Goal: Information Seeking & Learning: Compare options

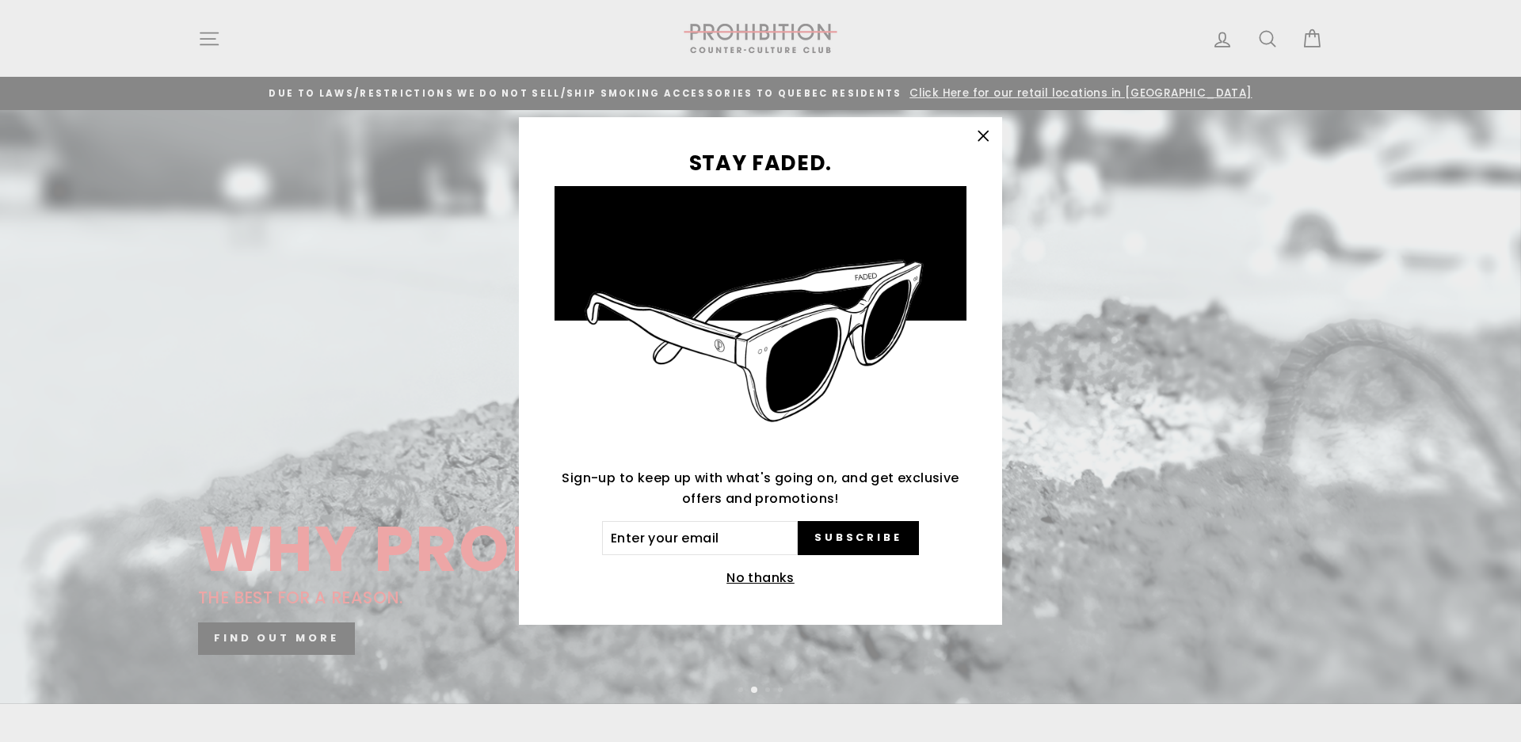
click at [987, 133] on icon "button" at bounding box center [984, 137] width 10 height 10
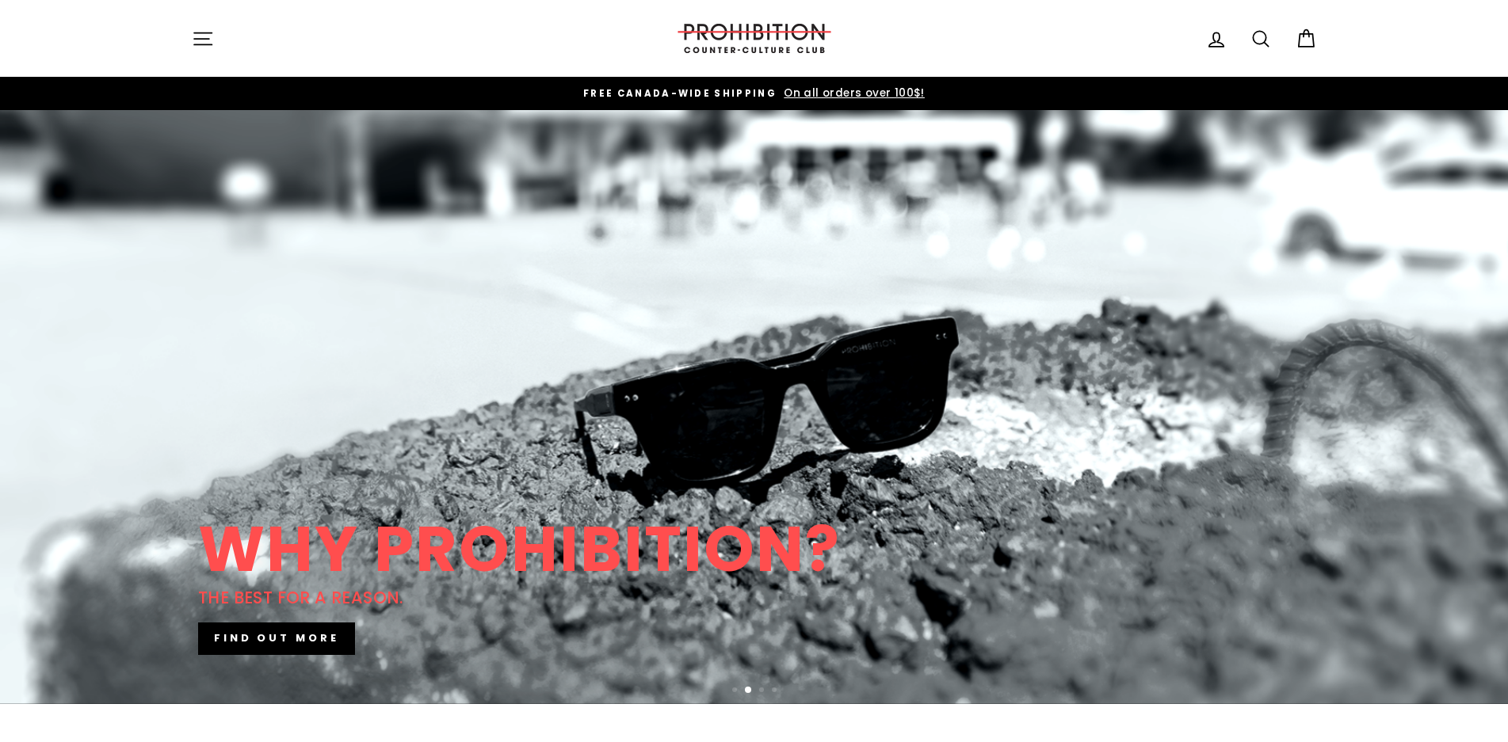
click at [202, 31] on icon "button" at bounding box center [203, 39] width 22 height 22
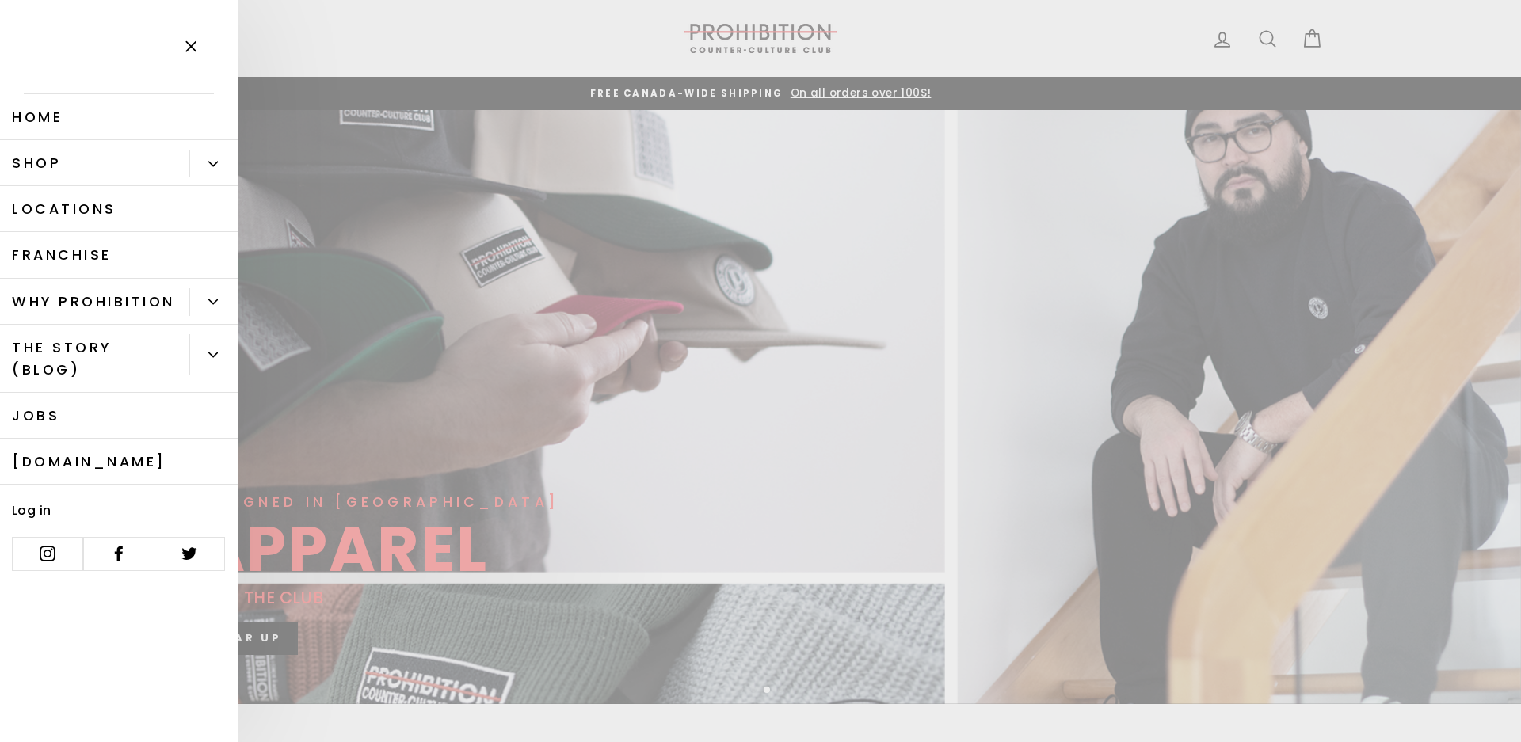
click at [215, 168] on icon "Primary" at bounding box center [213, 164] width 10 height 10
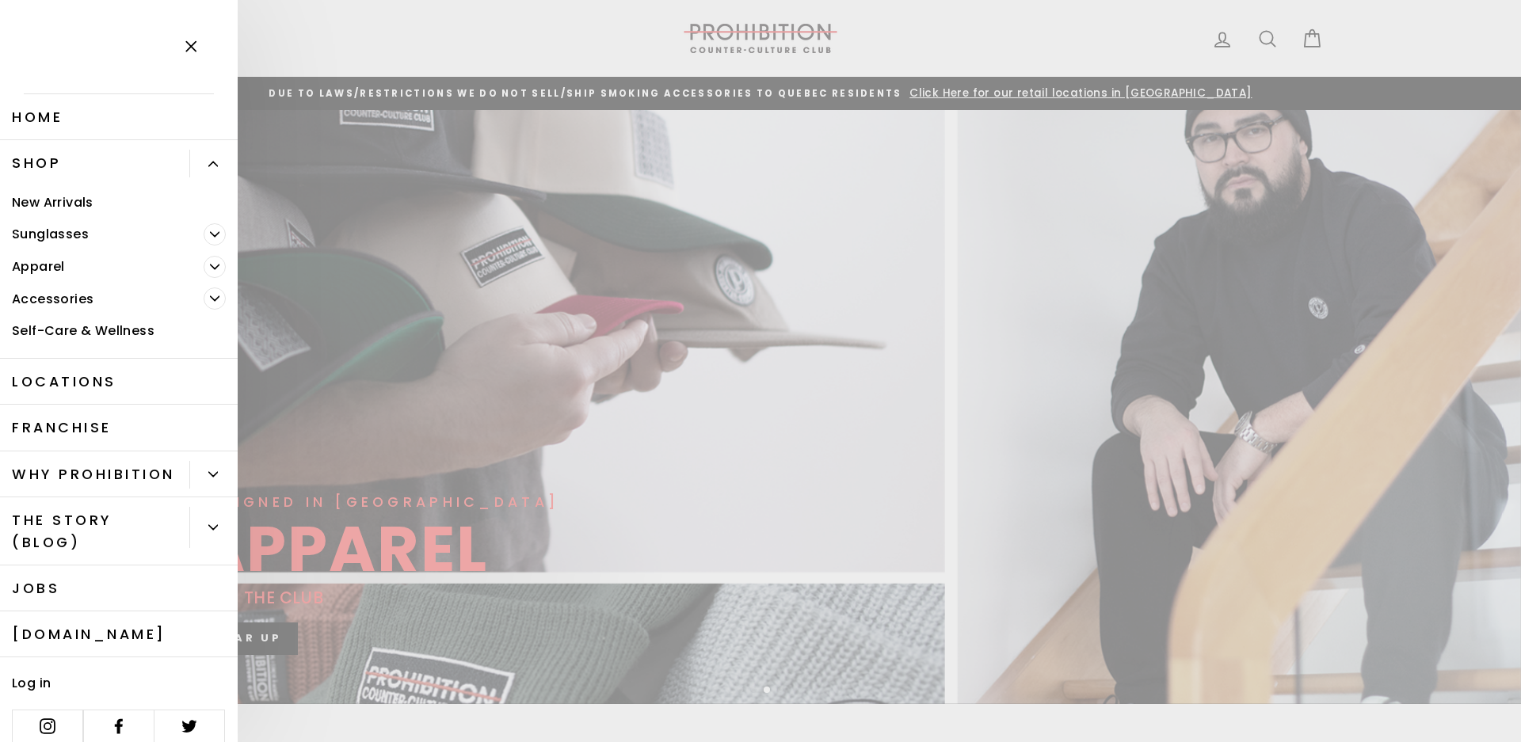
click at [210, 299] on icon "Primary" at bounding box center [215, 299] width 10 height 10
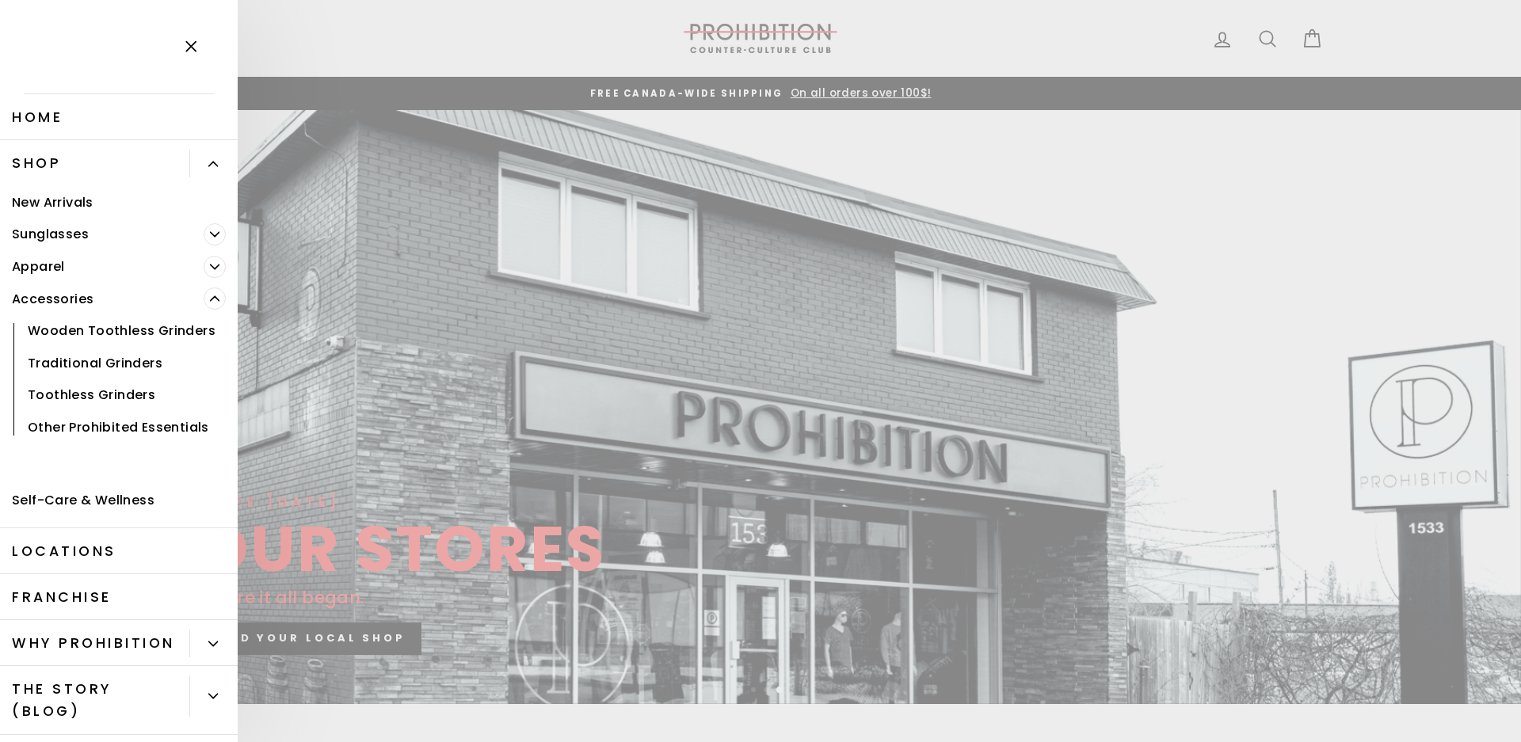
click at [68, 347] on link "Wooden Toothless Grinders" at bounding box center [119, 331] width 238 height 32
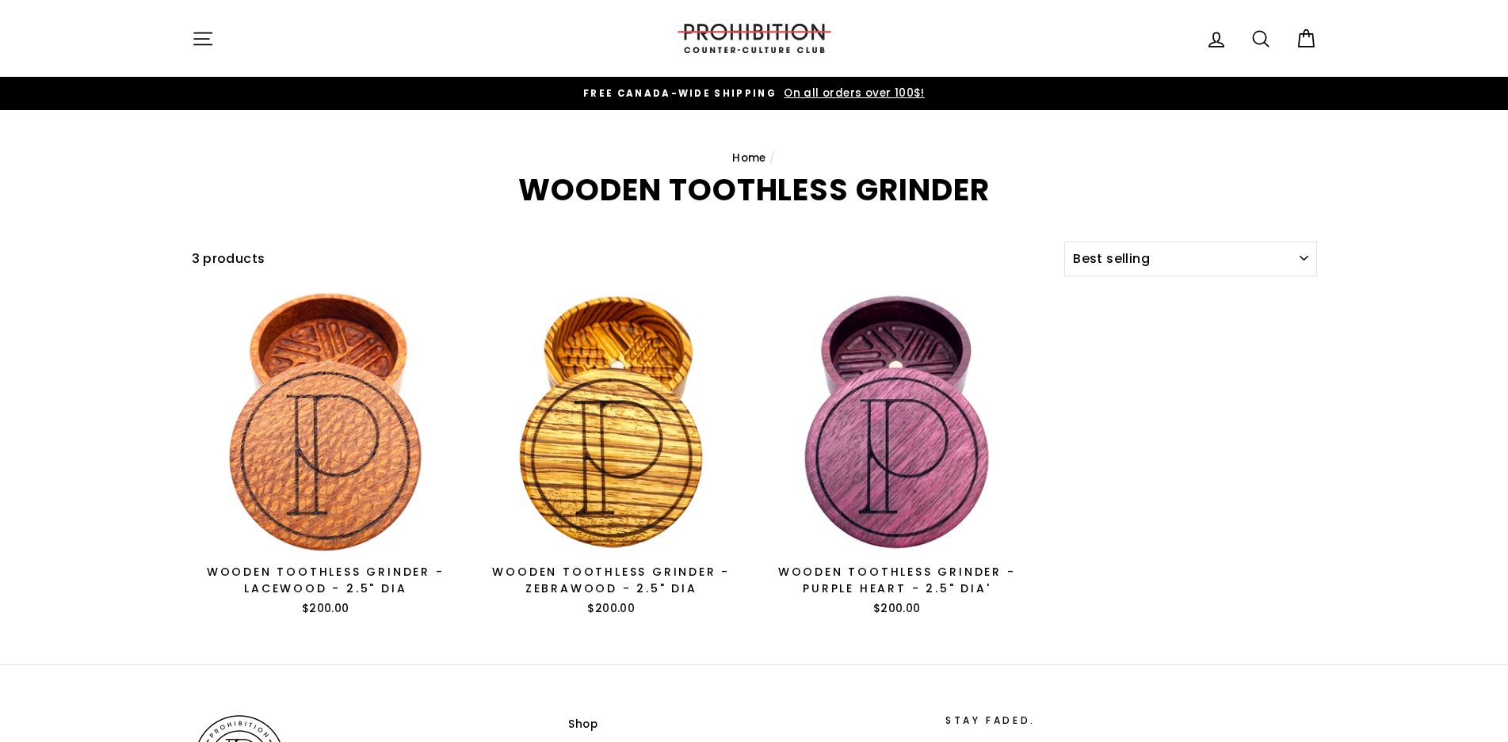
select select "best-selling"
click at [208, 42] on icon "button" at bounding box center [203, 39] width 22 height 22
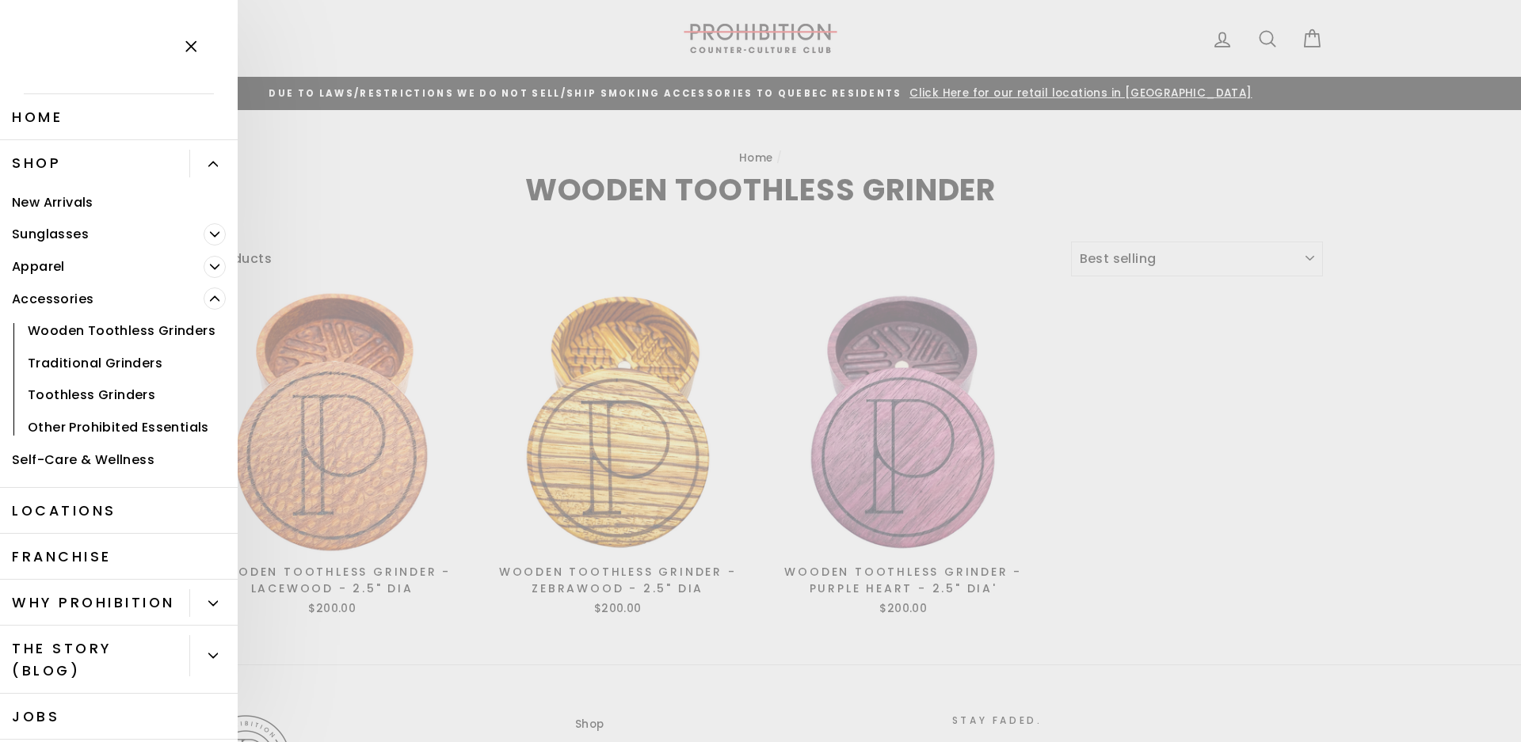
click at [87, 380] on link "Traditional Grinders" at bounding box center [119, 363] width 238 height 32
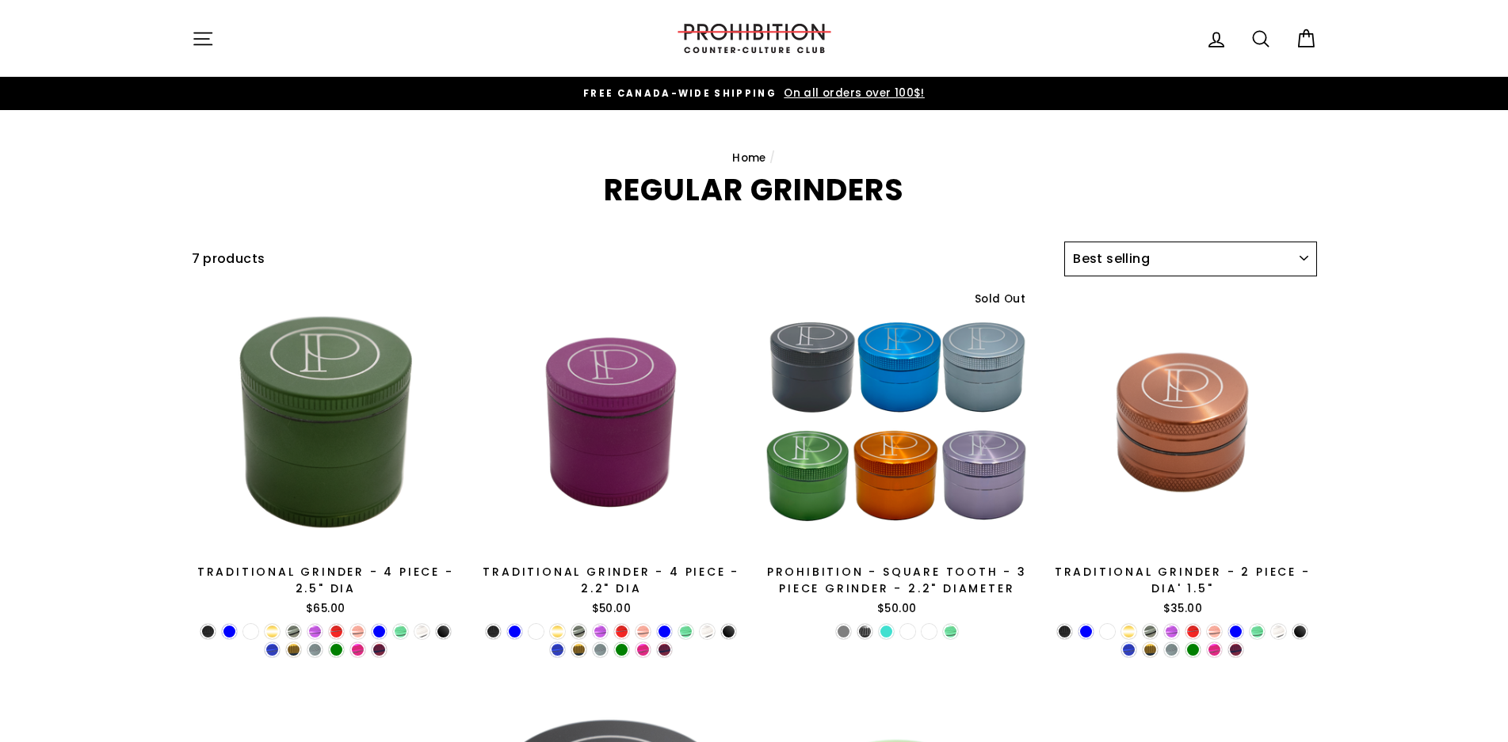
click at [1297, 258] on select "Sort Featured Best selling Alphabetically, A-Z Alphabetically, Z-A Price, low t…" at bounding box center [1190, 259] width 252 height 35
select select "price-ascending"
click at [1064, 242] on select "Sort Featured Best selling Alphabetically, A-Z Alphabetically, Z-A Price, low t…" at bounding box center [1190, 259] width 252 height 35
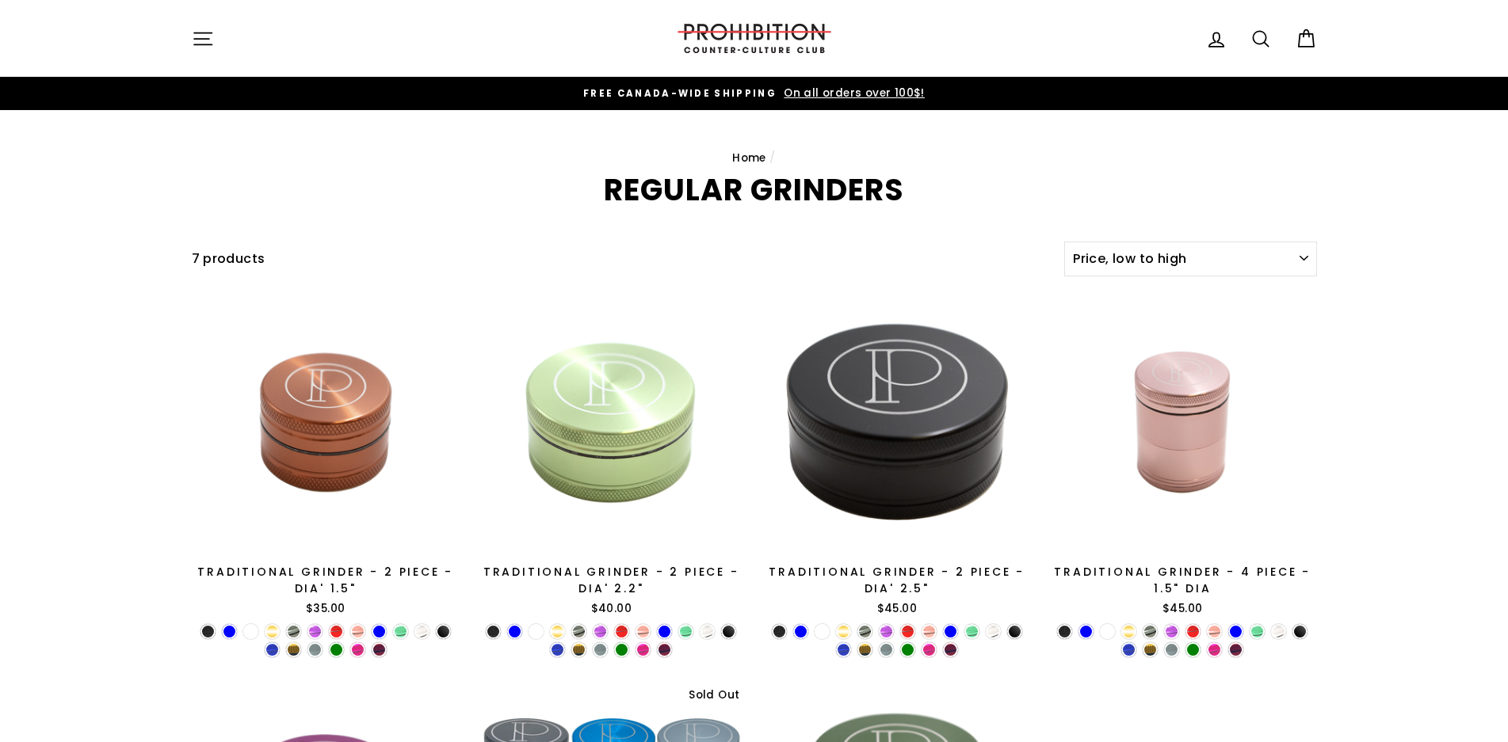
click at [194, 37] on icon "button" at bounding box center [203, 39] width 22 height 22
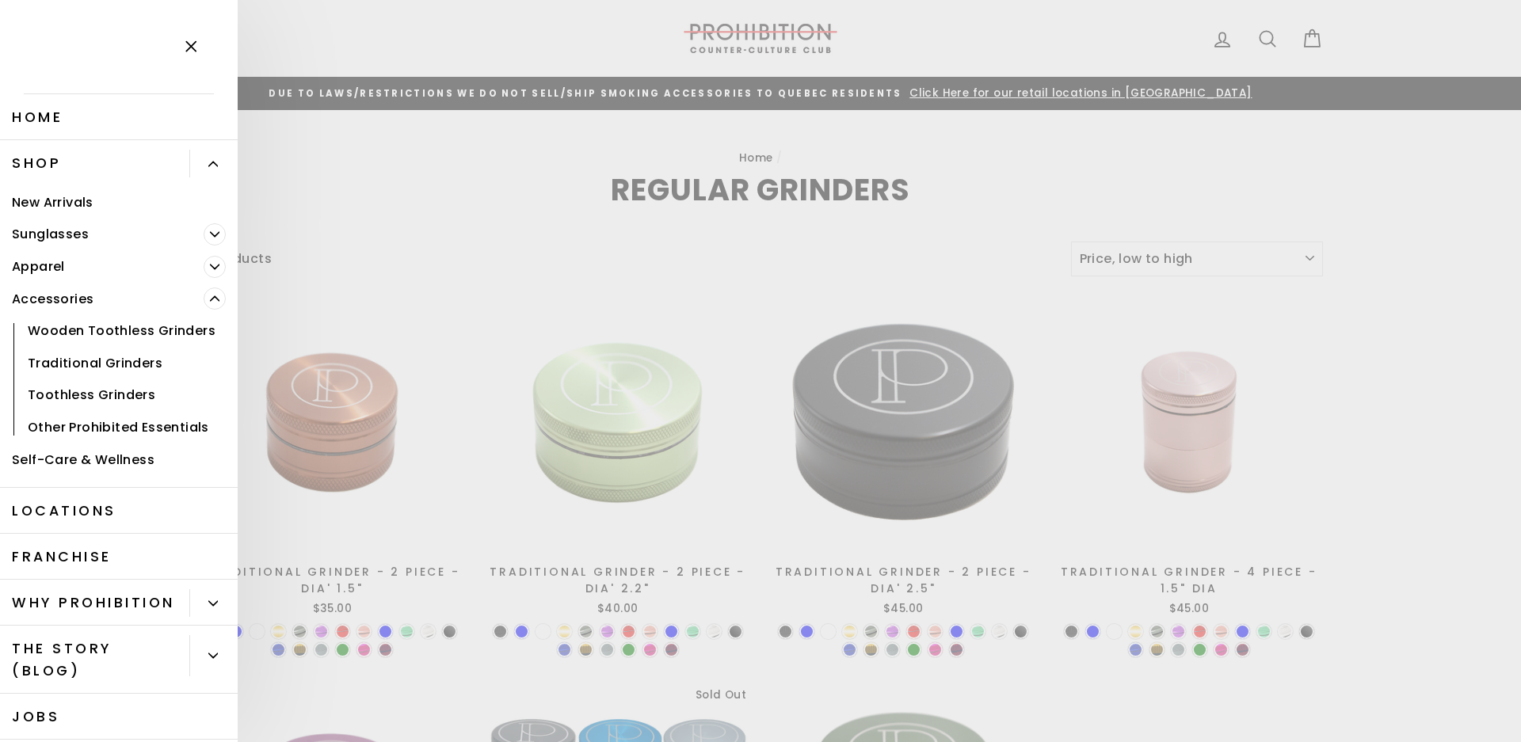
click at [100, 412] on link "Toothless Grinders" at bounding box center [119, 396] width 238 height 32
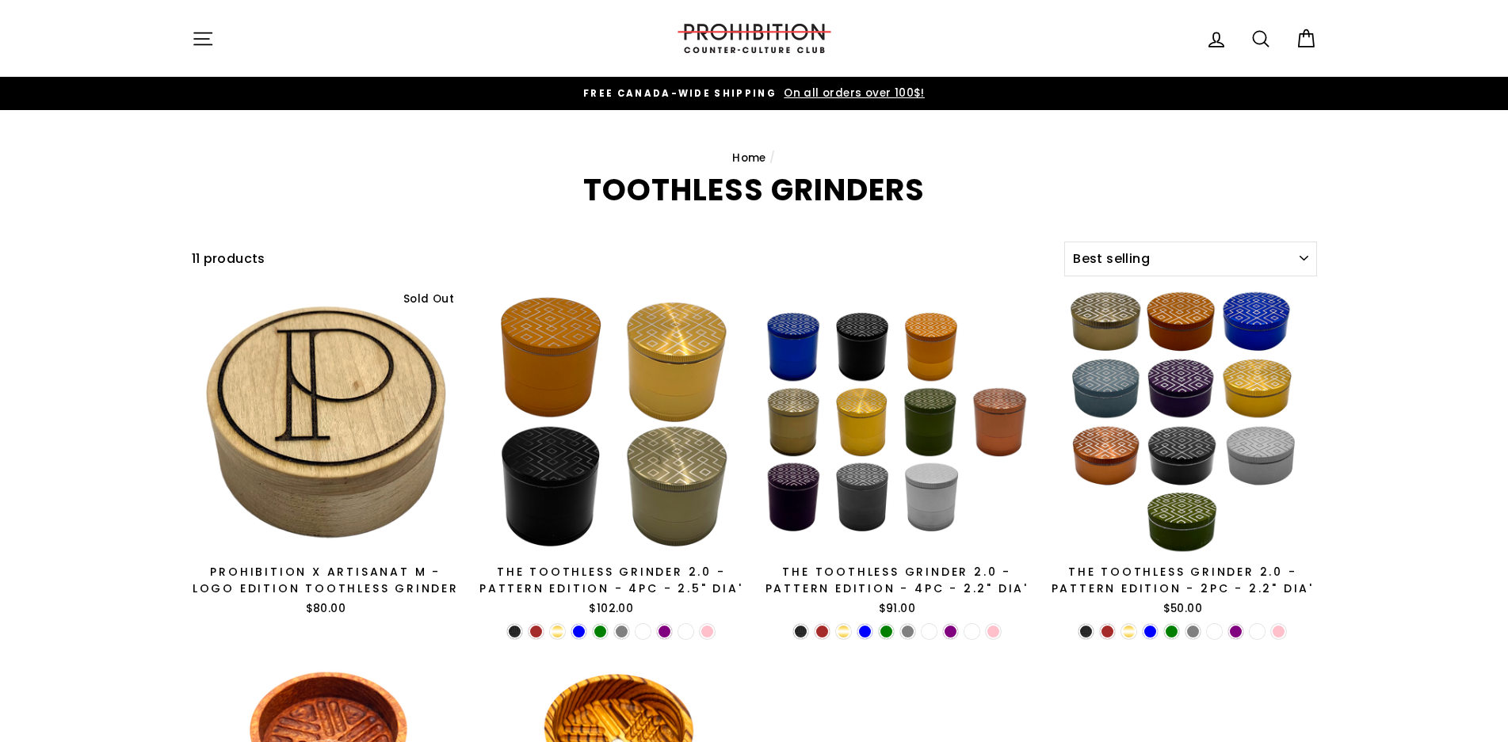
select select "best-selling"
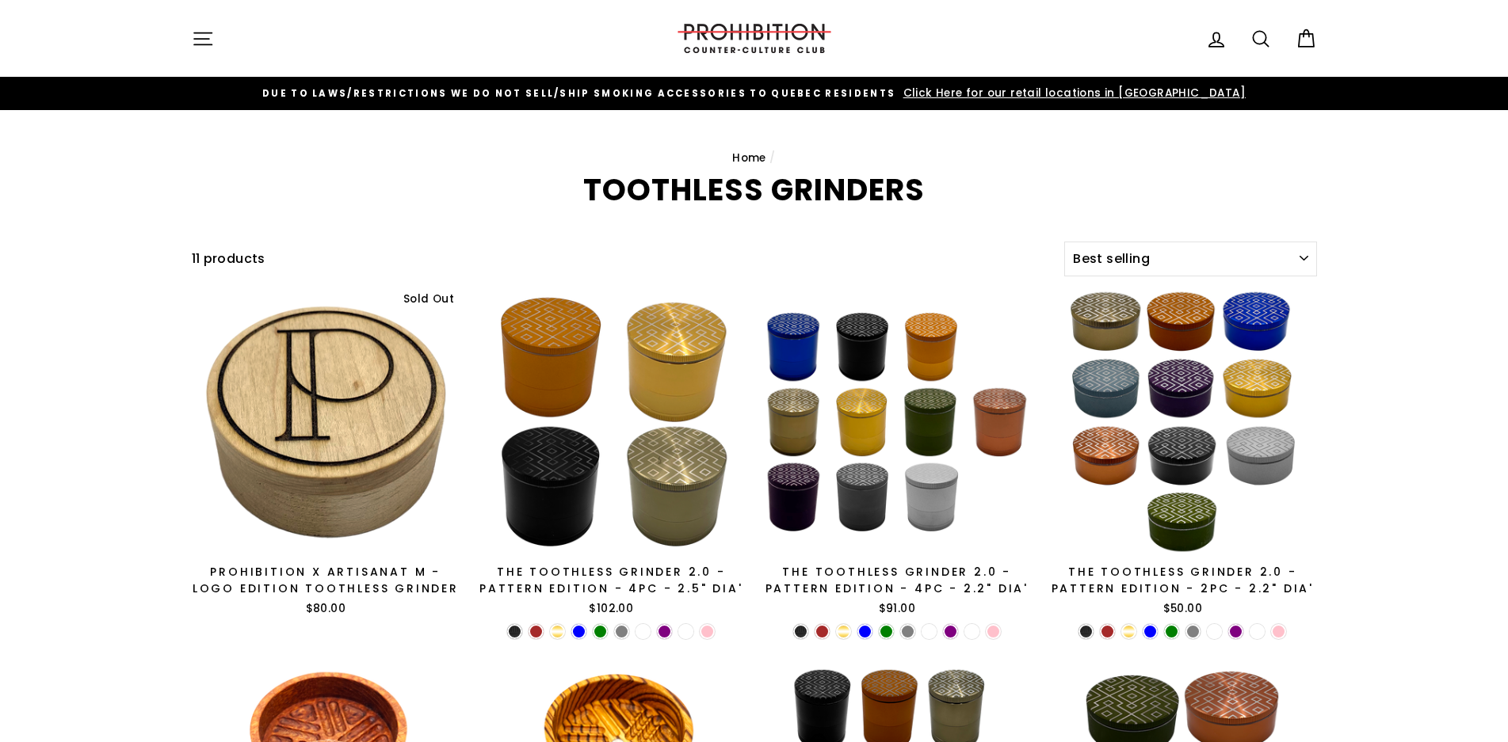
click at [212, 44] on icon "button" at bounding box center [203, 39] width 22 height 22
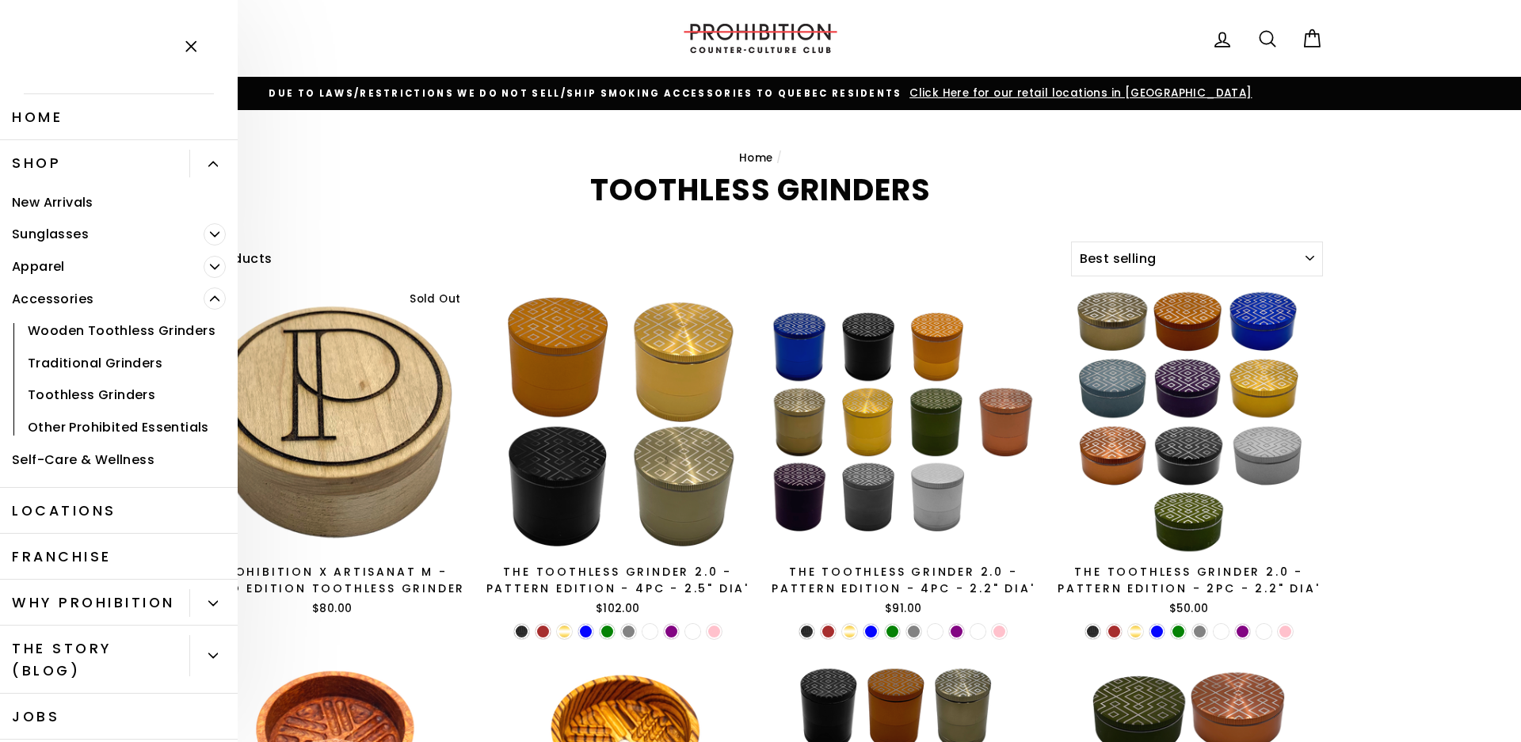
click at [68, 444] on link "Other Prohibited Essentials" at bounding box center [119, 427] width 238 height 32
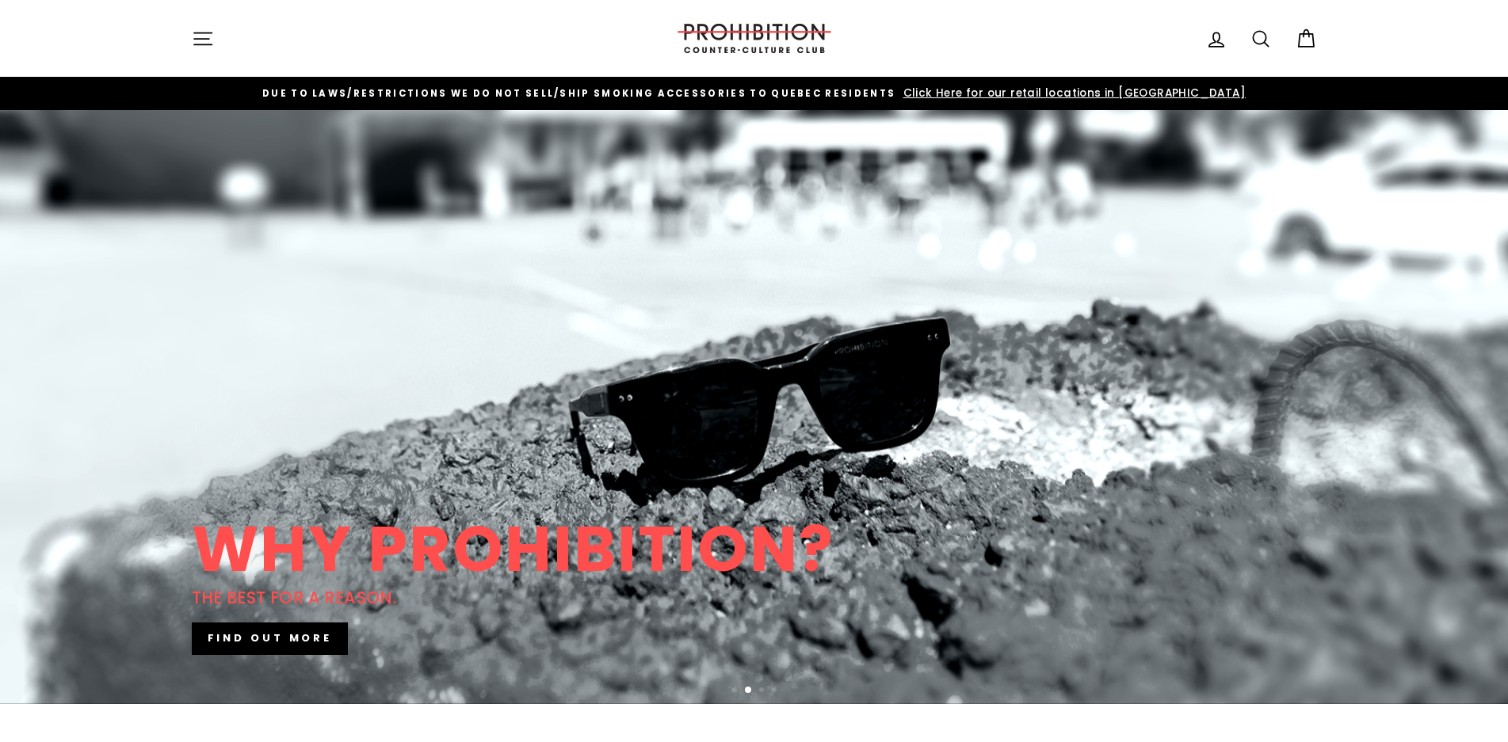
click at [204, 35] on icon "button" at bounding box center [203, 39] width 22 height 22
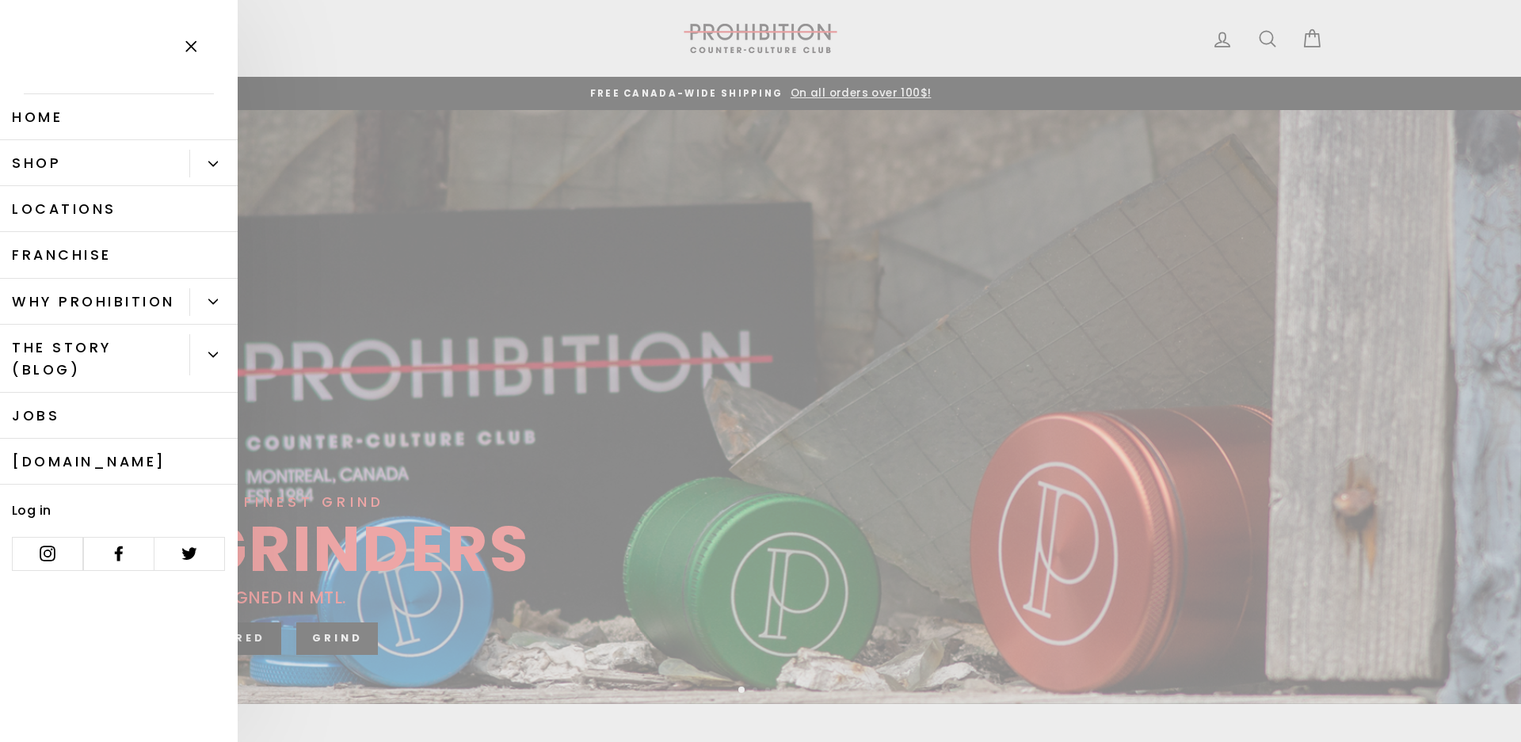
click at [210, 305] on icon "Primary" at bounding box center [213, 302] width 10 height 10
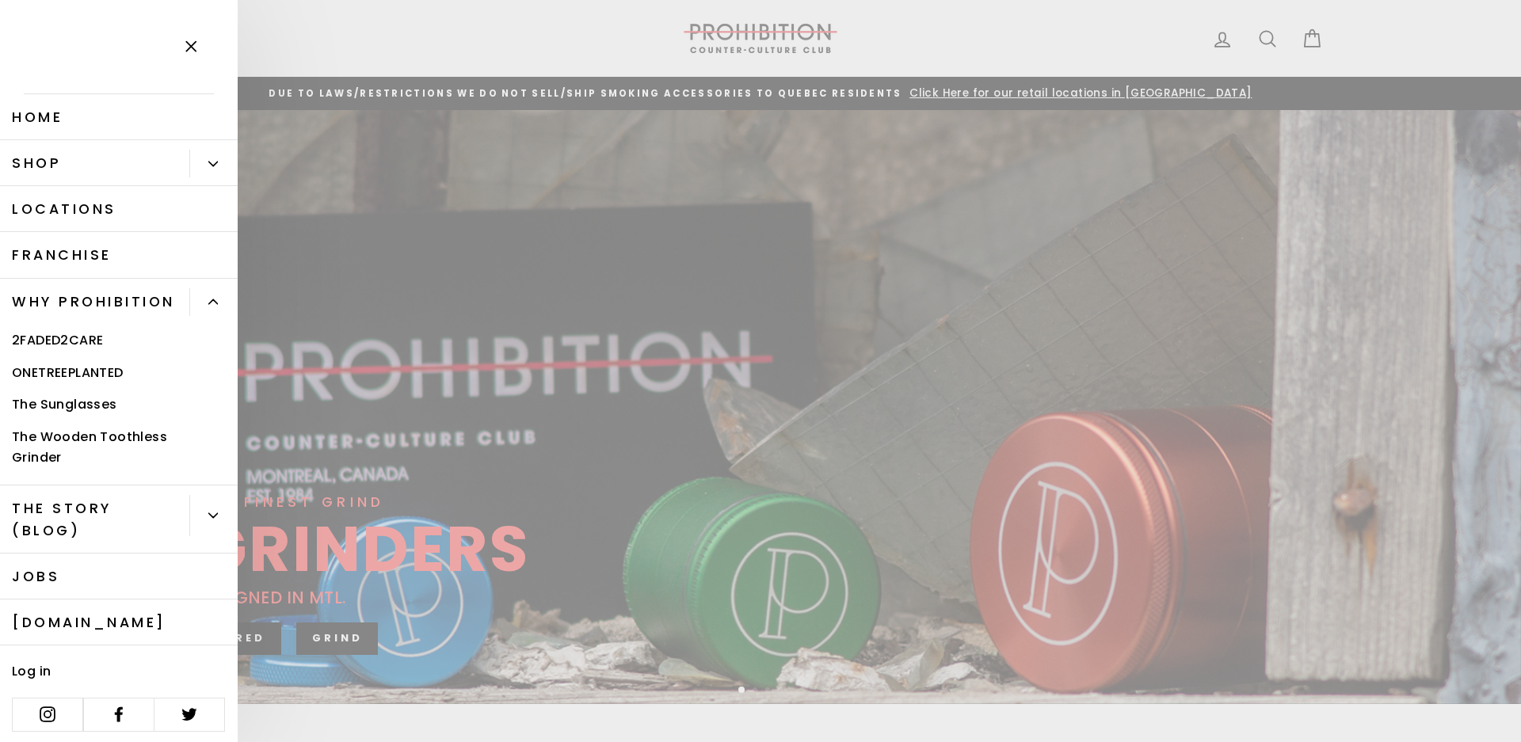
click at [217, 303] on icon "Primary" at bounding box center [213, 302] width 9 height 4
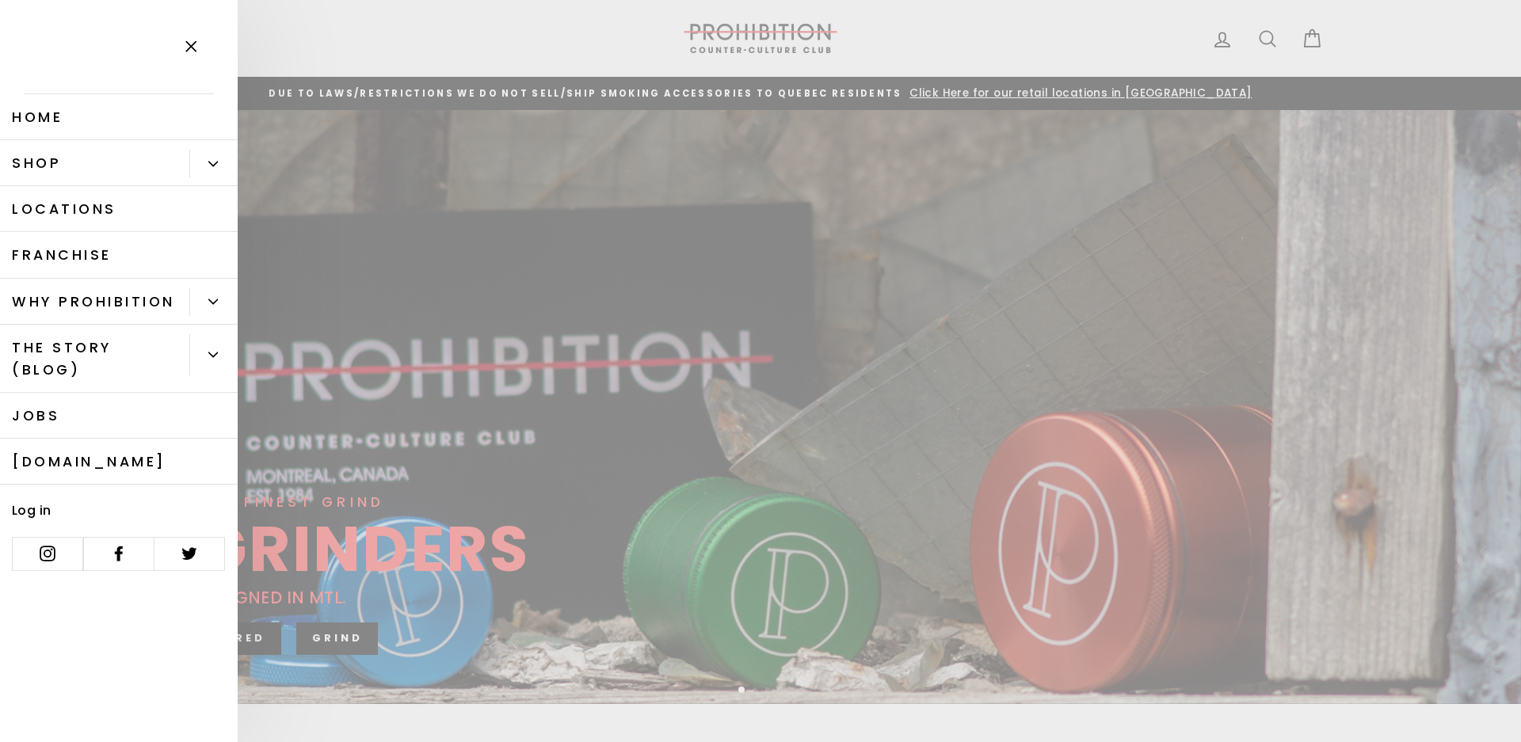
click at [219, 171] on button "Primary" at bounding box center [213, 164] width 48 height 28
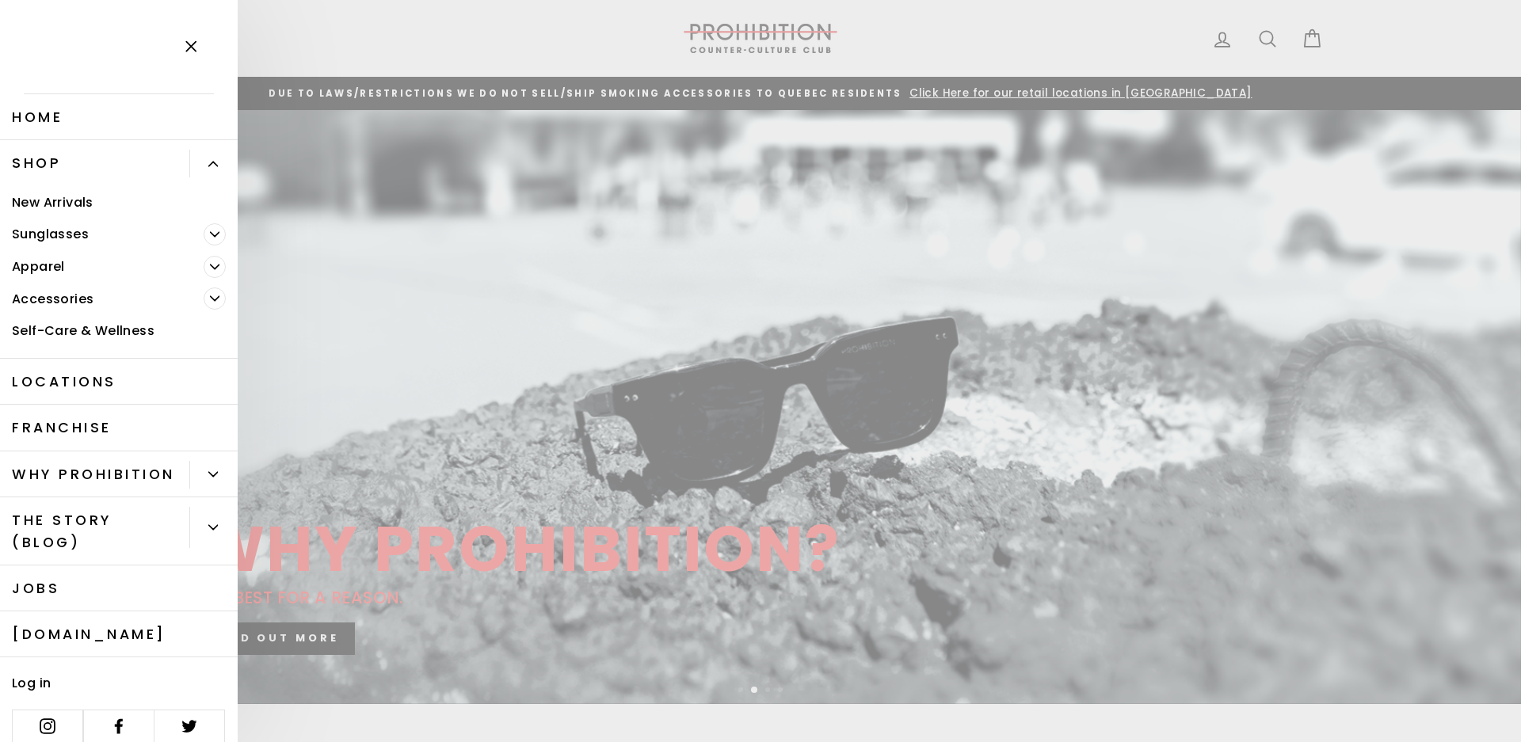
click at [90, 299] on link "Accessories" at bounding box center [102, 299] width 204 height 32
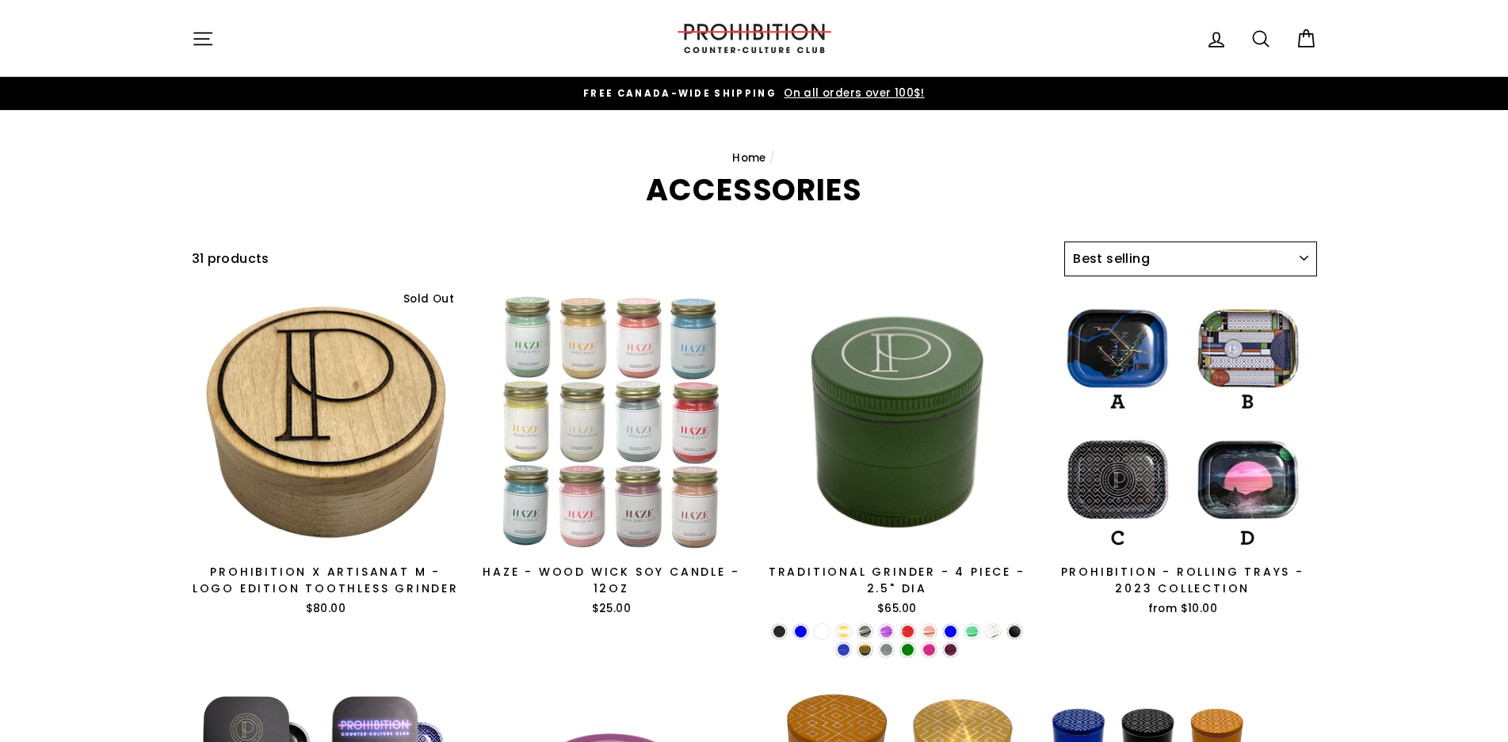
click at [1312, 250] on select "Sort Featured Best selling Alphabetically, A-Z Alphabetically, Z-A Price, low t…" at bounding box center [1190, 259] width 252 height 35
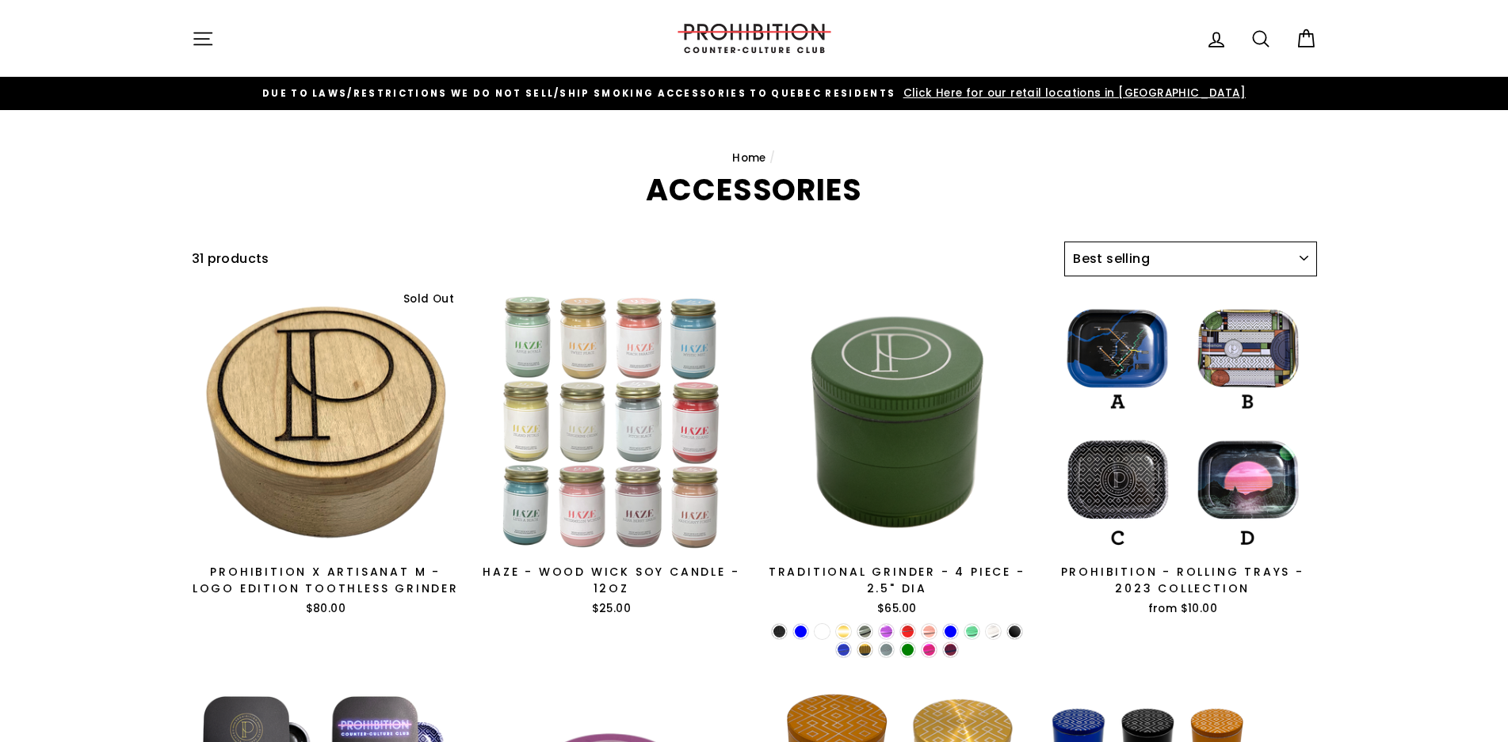
select select "price-ascending"
click at [1064, 242] on select "Sort Featured Best selling Alphabetically, A-Z Alphabetically, Z-A Price, low t…" at bounding box center [1190, 259] width 252 height 35
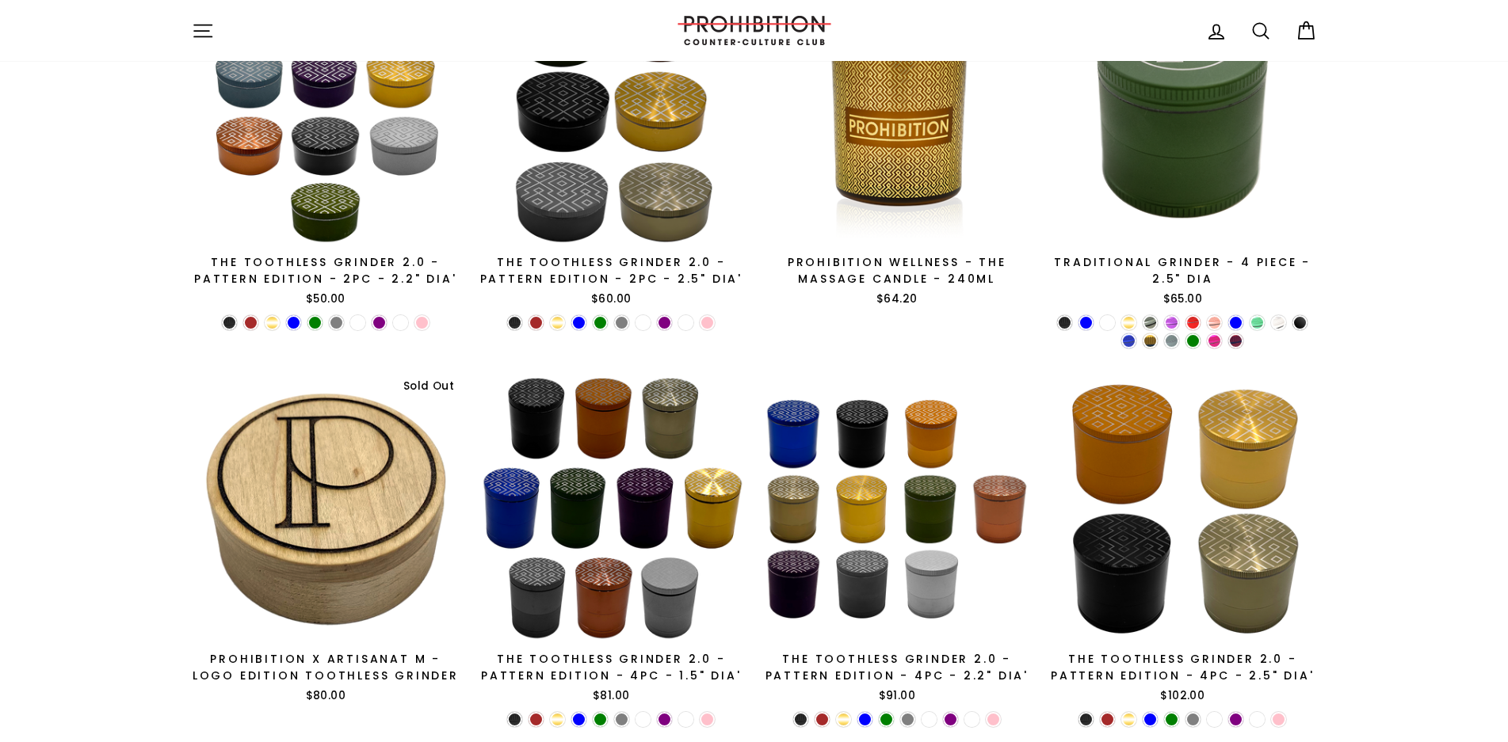
scroll to position [2377, 0]
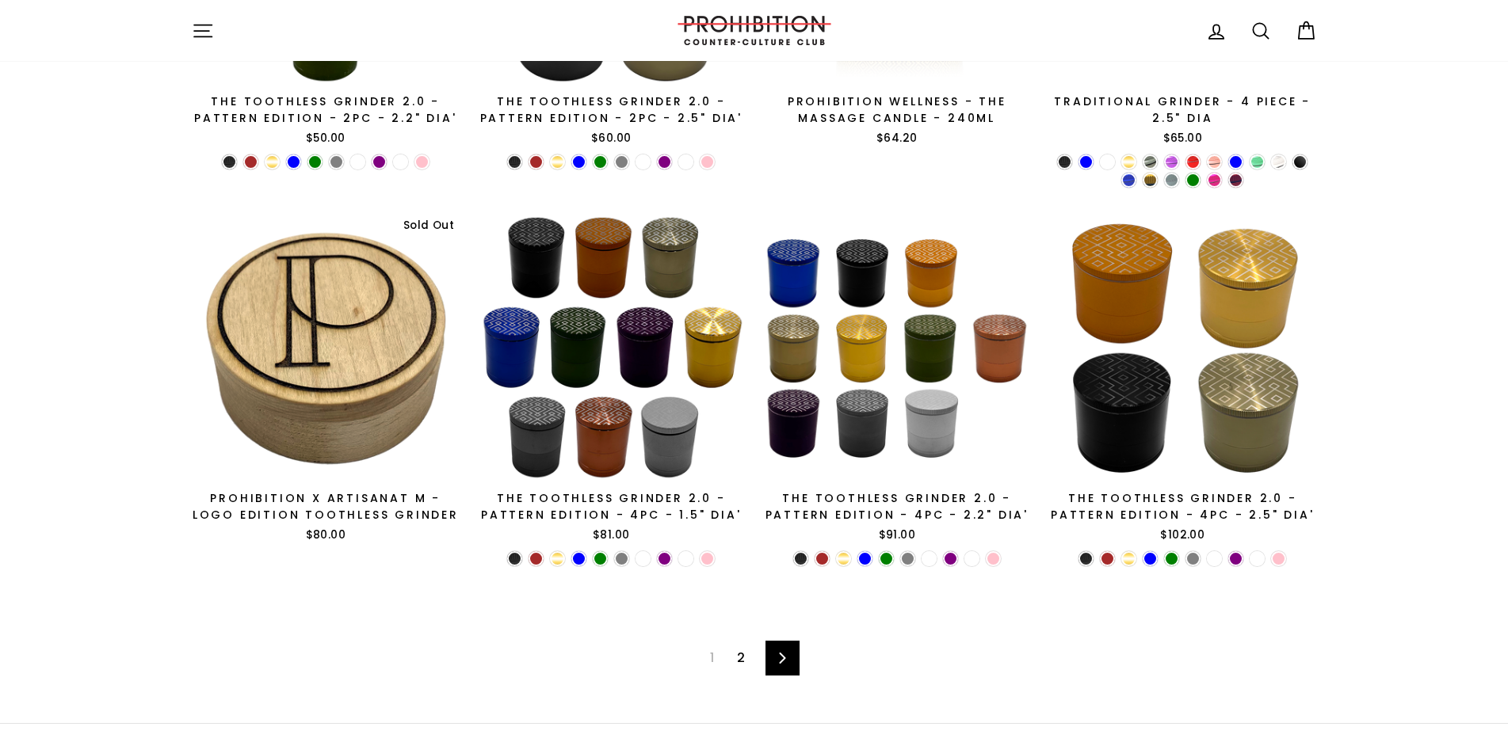
click at [780, 654] on icon at bounding box center [783, 658] width 6 height 11
